Goal: Communication & Community: Answer question/provide support

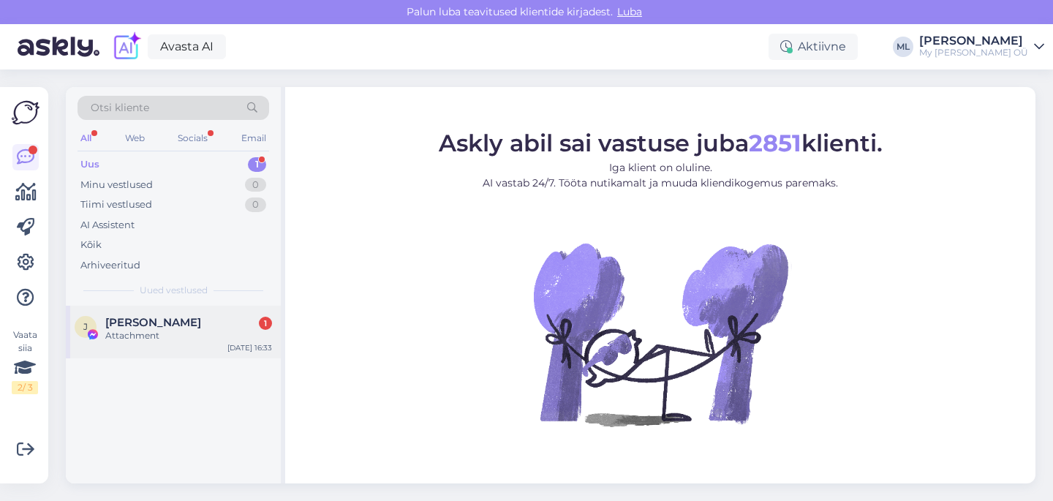
click at [153, 349] on div "J [PERSON_NAME] 1 Attachment [DATE] 16:33" at bounding box center [173, 332] width 215 height 53
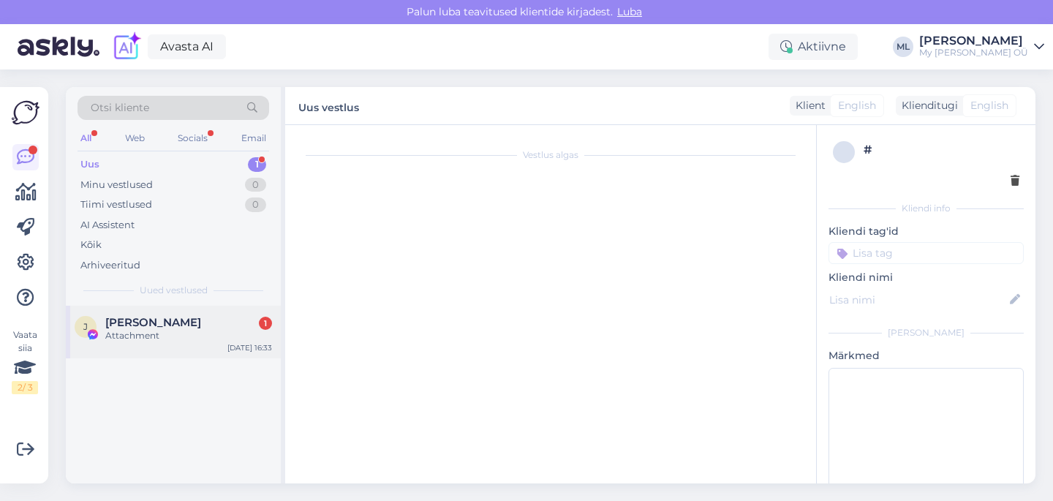
scroll to position [1255, 0]
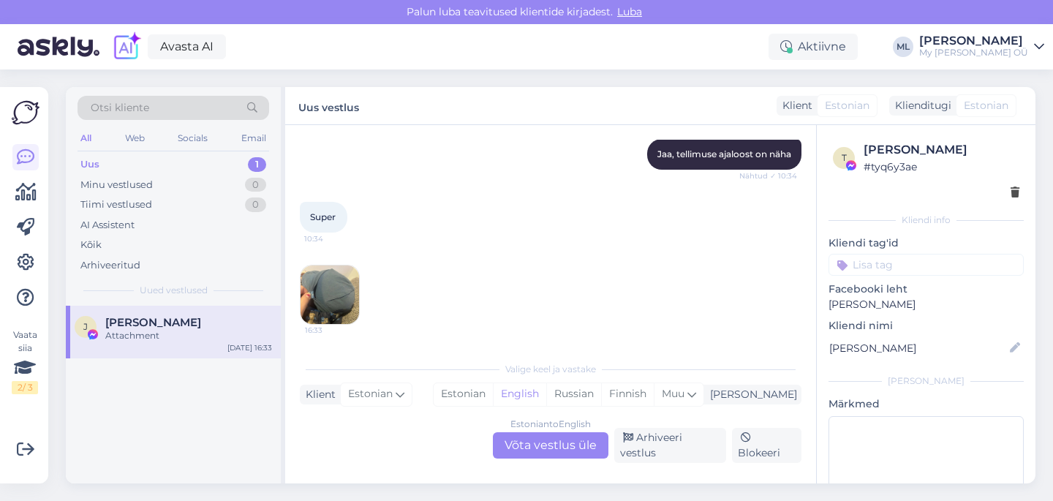
click at [327, 302] on img at bounding box center [329, 294] width 58 height 58
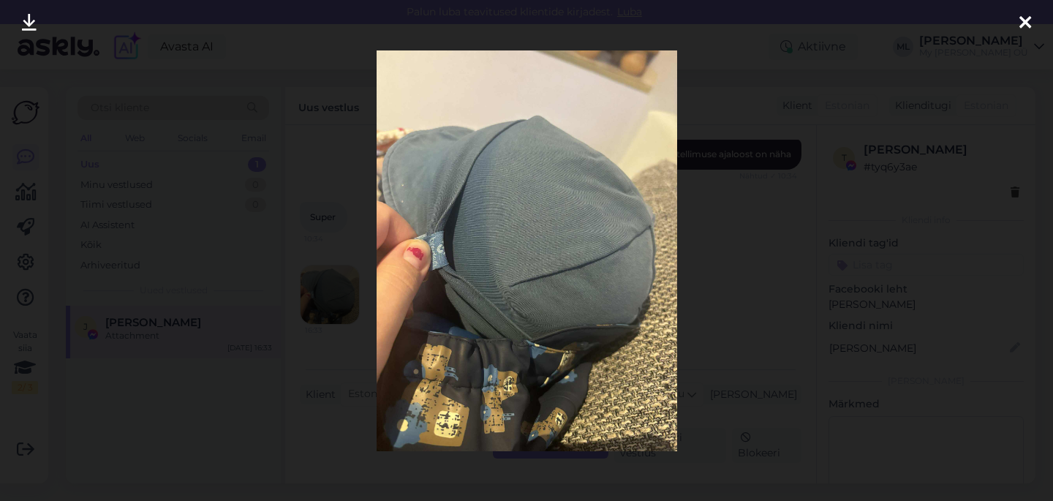
click at [477, 227] on img at bounding box center [527, 250] width 300 height 401
click at [512, 267] on img at bounding box center [527, 250] width 300 height 401
click at [503, 260] on img at bounding box center [527, 250] width 300 height 401
click at [1025, 16] on icon at bounding box center [1025, 23] width 12 height 19
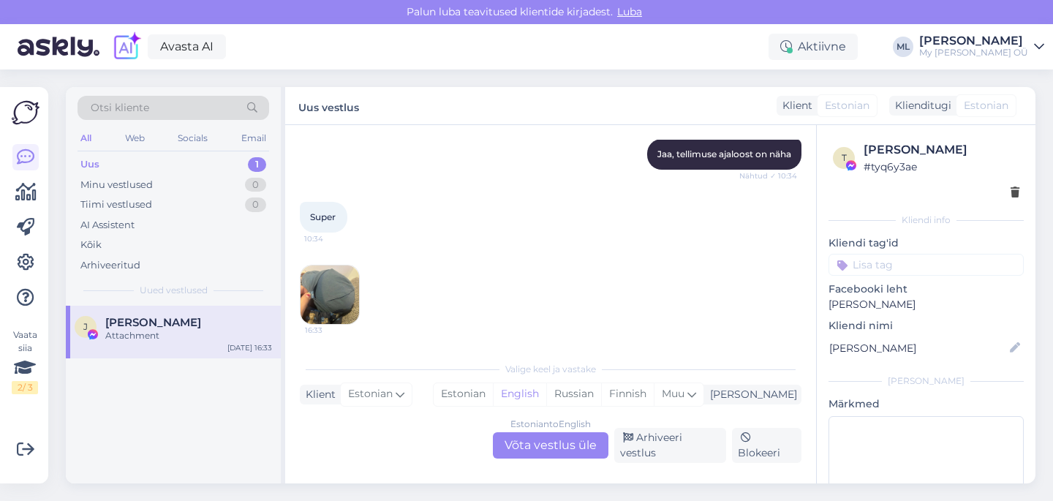
click at [85, 162] on div "Uus" at bounding box center [89, 164] width 19 height 15
click at [158, 321] on span "[PERSON_NAME]" at bounding box center [153, 322] width 96 height 13
click at [512, 444] on div "Estonian to English Võta vestlus üle" at bounding box center [551, 445] width 116 height 26
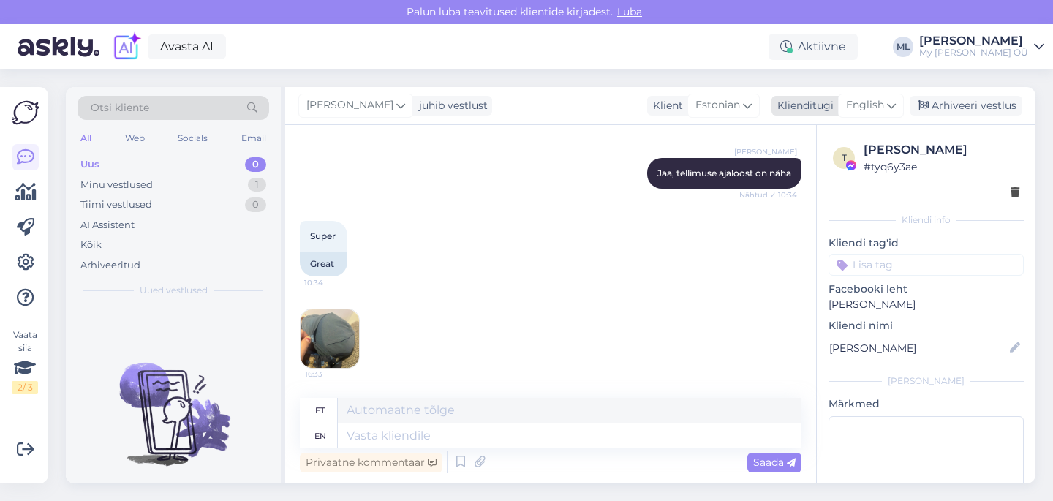
click at [869, 101] on span "English" at bounding box center [865, 105] width 38 height 16
type input "est"
click at [788, 162] on link "Estonian" at bounding box center [837, 170] width 161 height 23
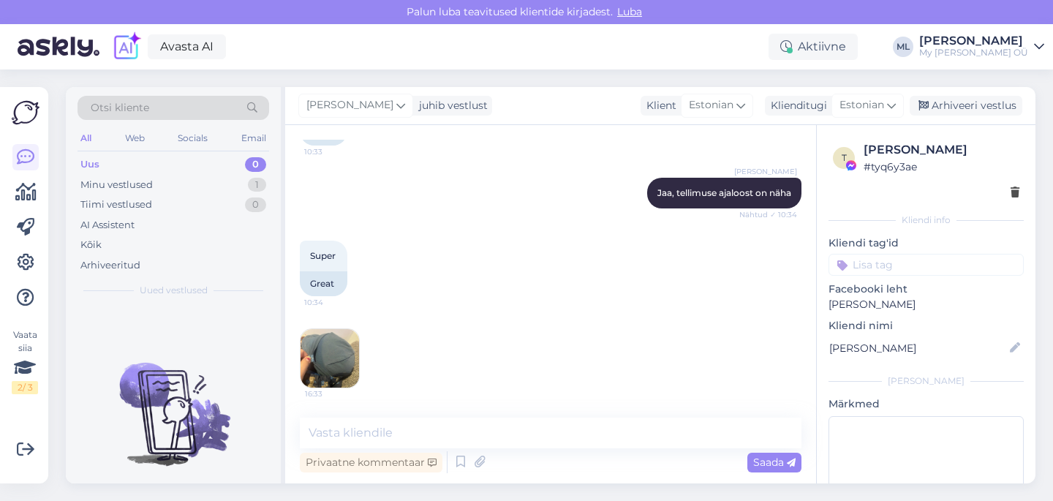
scroll to position [1439, 0]
click at [344, 441] on textarea at bounding box center [551, 432] width 502 height 31
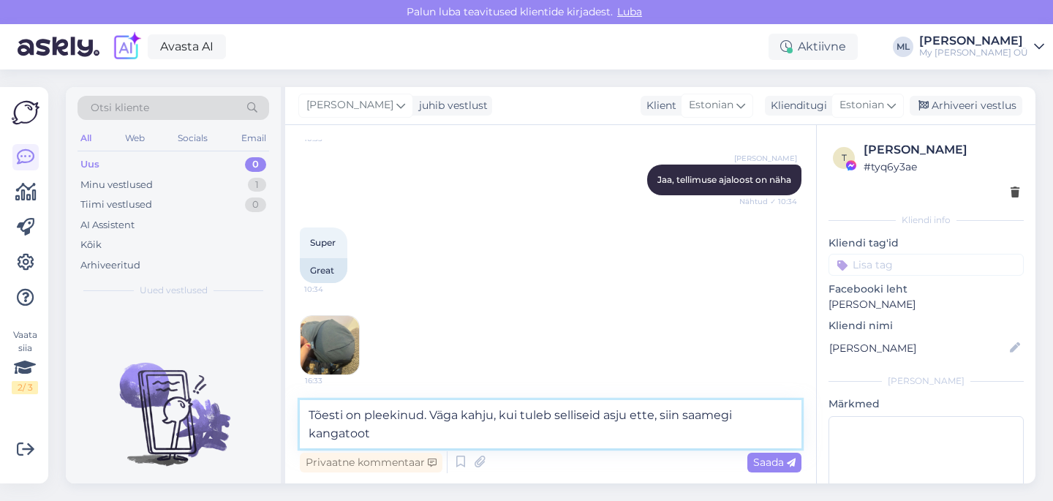
scroll to position [1456, 0]
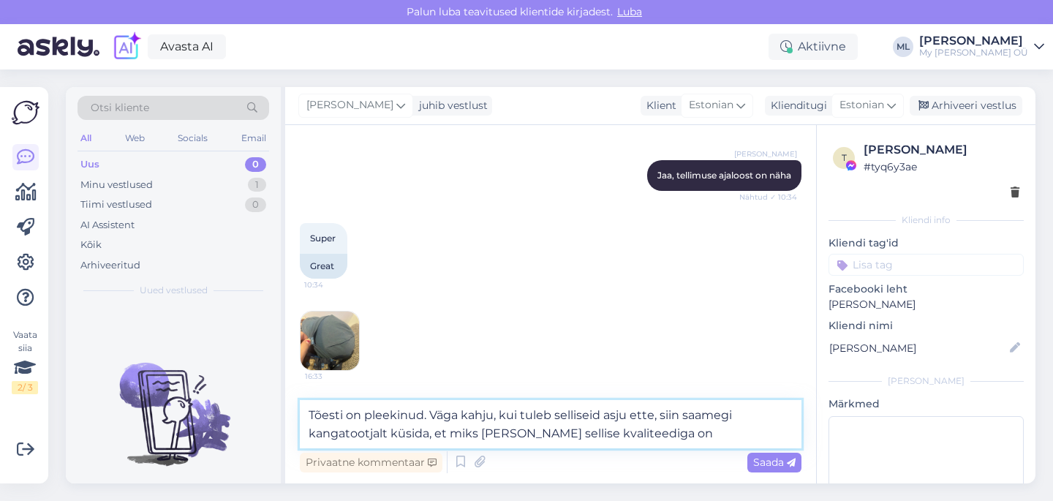
type textarea "Tõesti on pleekinud. Väga kahju, kui tuleb selliseid asju ette, siin saamegi ka…"
click at [654, 415] on textarea "Tõesti on pleekinud. Väga kahju, kui tuleb selliseid asju ette, siin saamegi ka…" at bounding box center [551, 424] width 502 height 48
drag, startPoint x: 671, startPoint y: 437, endPoint x: 290, endPoint y: 412, distance: 381.8
click at [290, 412] on div "Vestlus algas [DATE] Kurb ainult, et värvid [PERSON_NAME] tuhmuvad😔 21:41 It's …" at bounding box center [550, 304] width 531 height 358
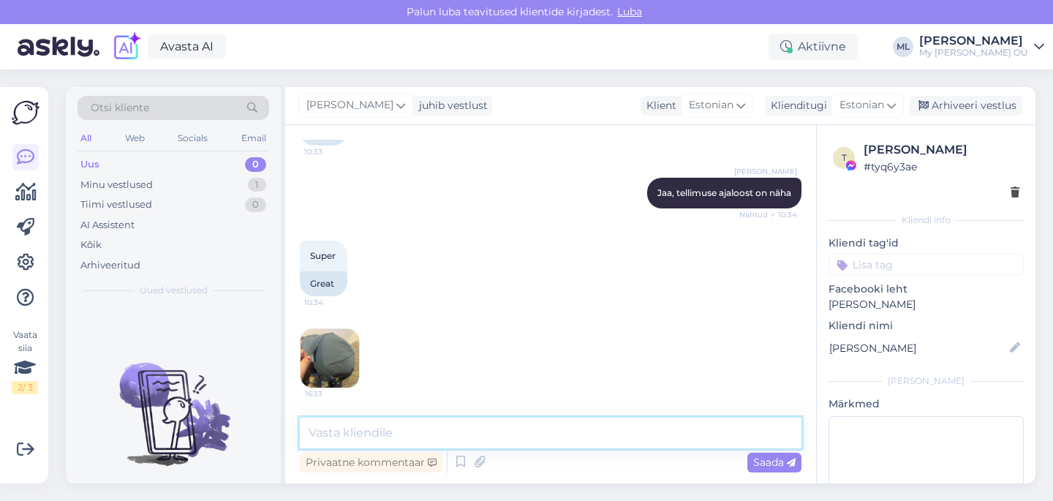
scroll to position [1439, 0]
click at [145, 182] on div "Minu vestlused" at bounding box center [116, 185] width 72 height 15
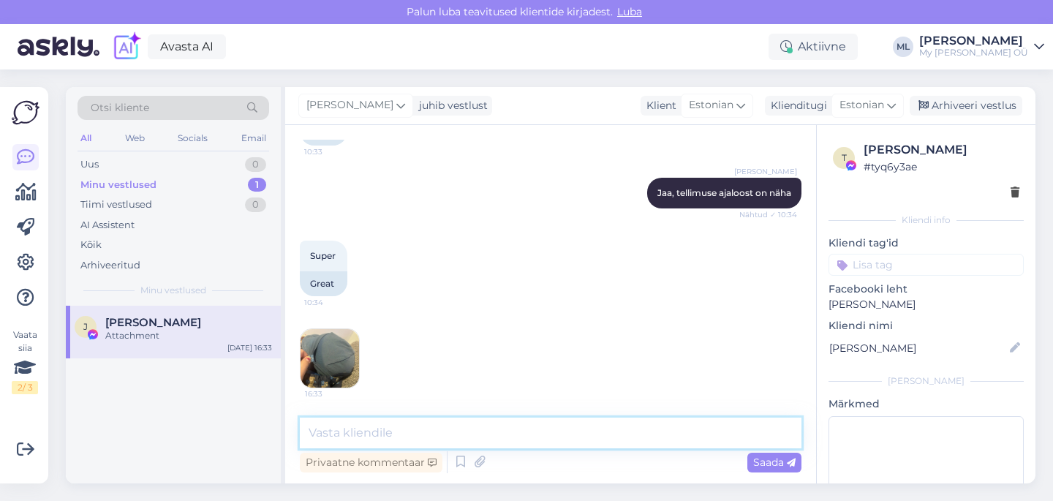
click at [412, 431] on textarea at bounding box center [551, 432] width 502 height 31
click at [447, 436] on textarea "tõesti on pleekinud" at bounding box center [551, 432] width 502 height 31
type textarea "tõesti on pleekinud 😩"
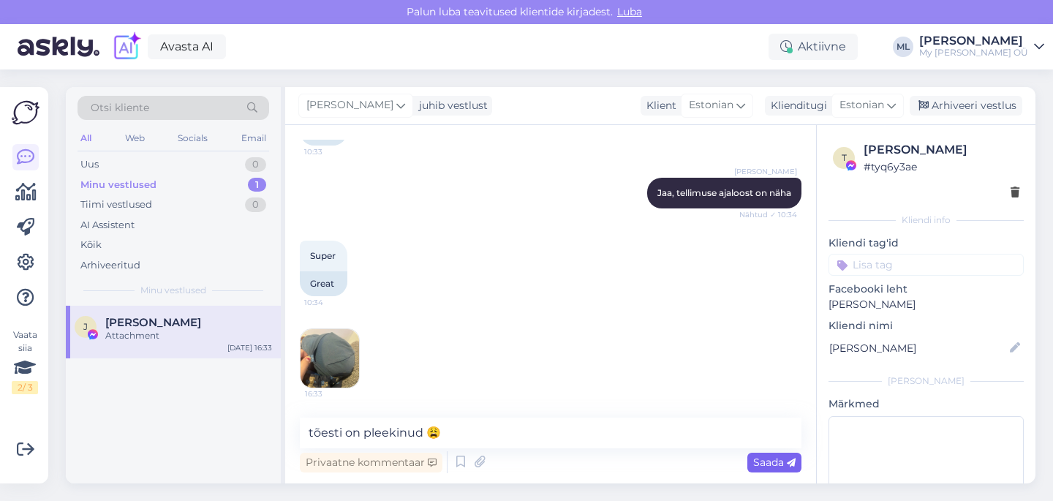
click at [773, 469] on div "Saada" at bounding box center [774, 463] width 54 height 20
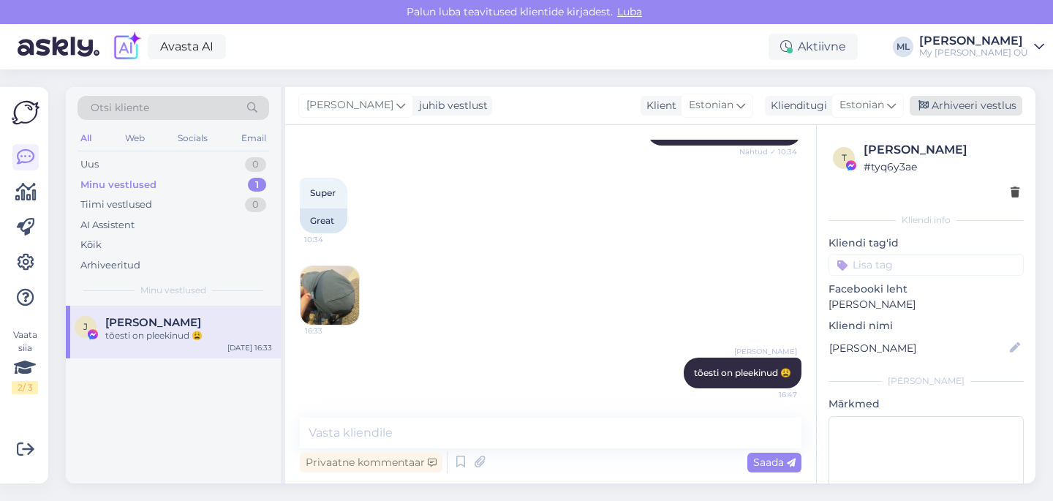
click at [967, 105] on div "Arhiveeri vestlus" at bounding box center [965, 106] width 113 height 20
